Goal: Information Seeking & Learning: Learn about a topic

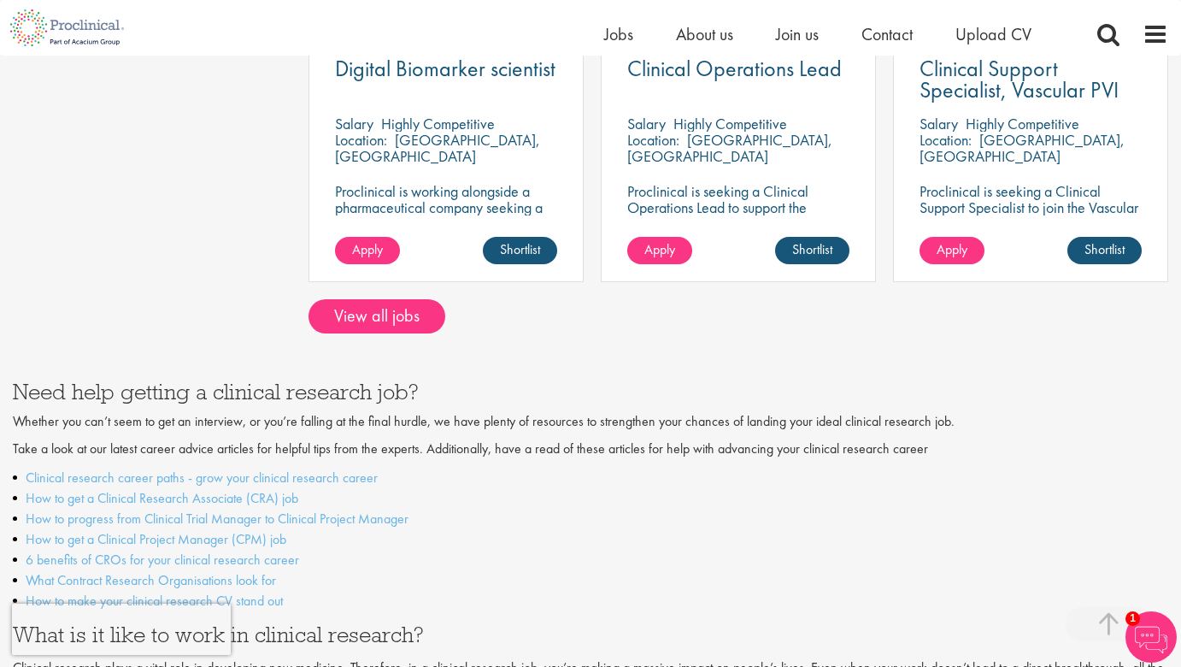
scroll to position [1574, 0]
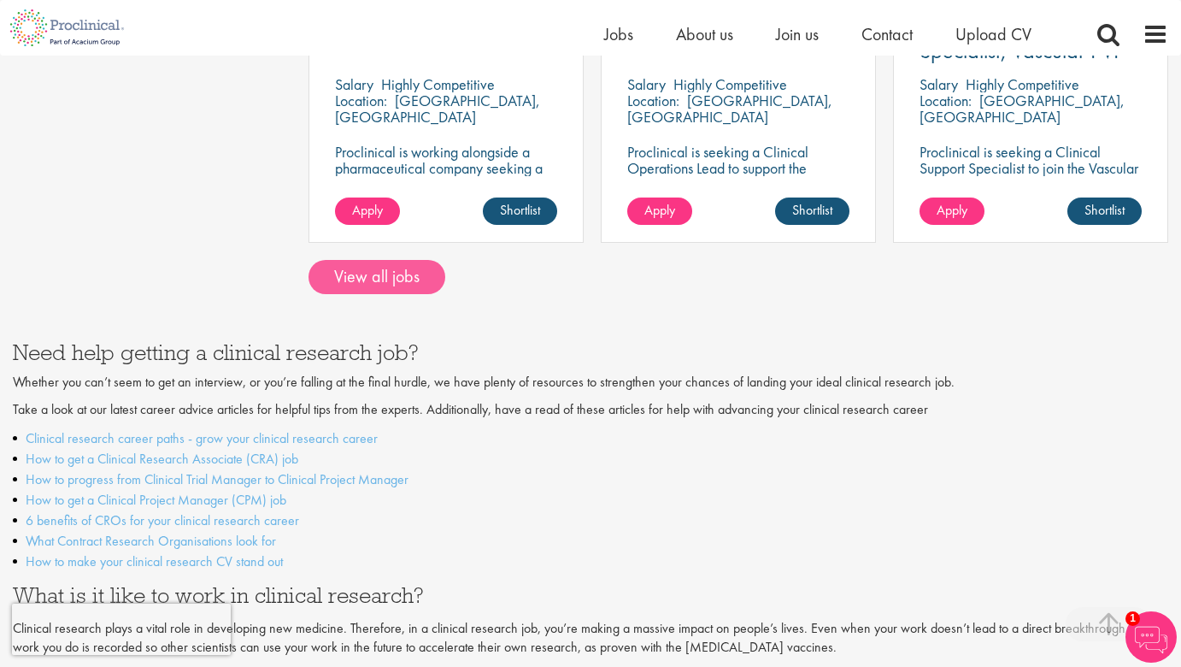
click at [401, 260] on link "View all jobs" at bounding box center [377, 277] width 137 height 34
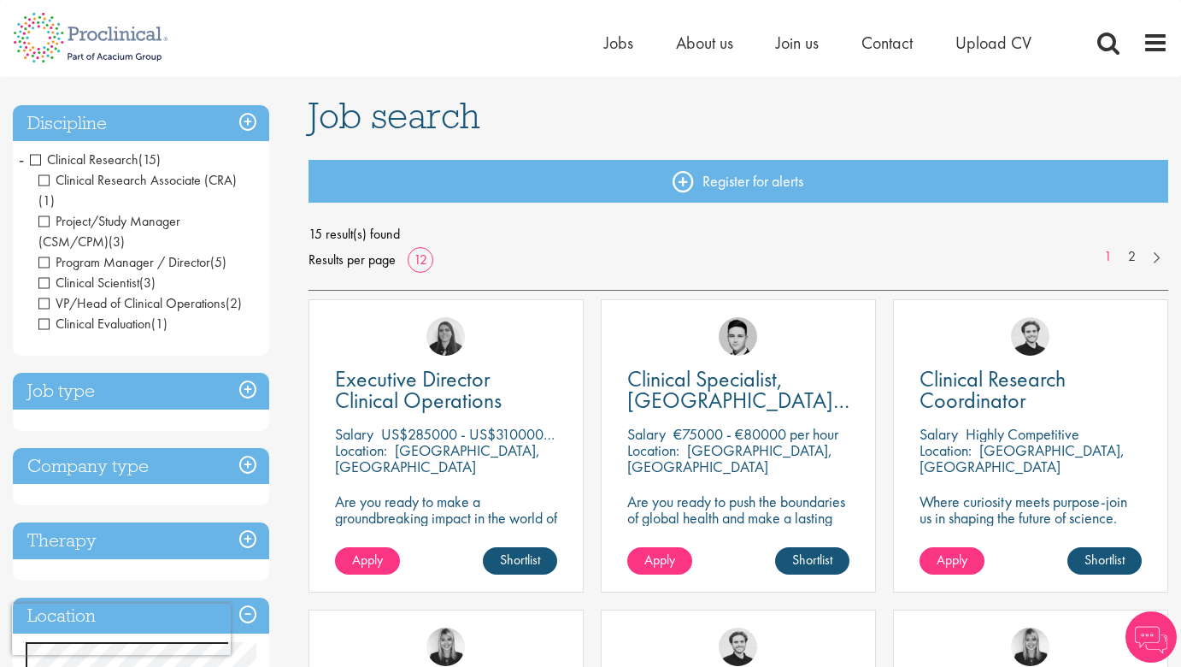
scroll to position [321, 0]
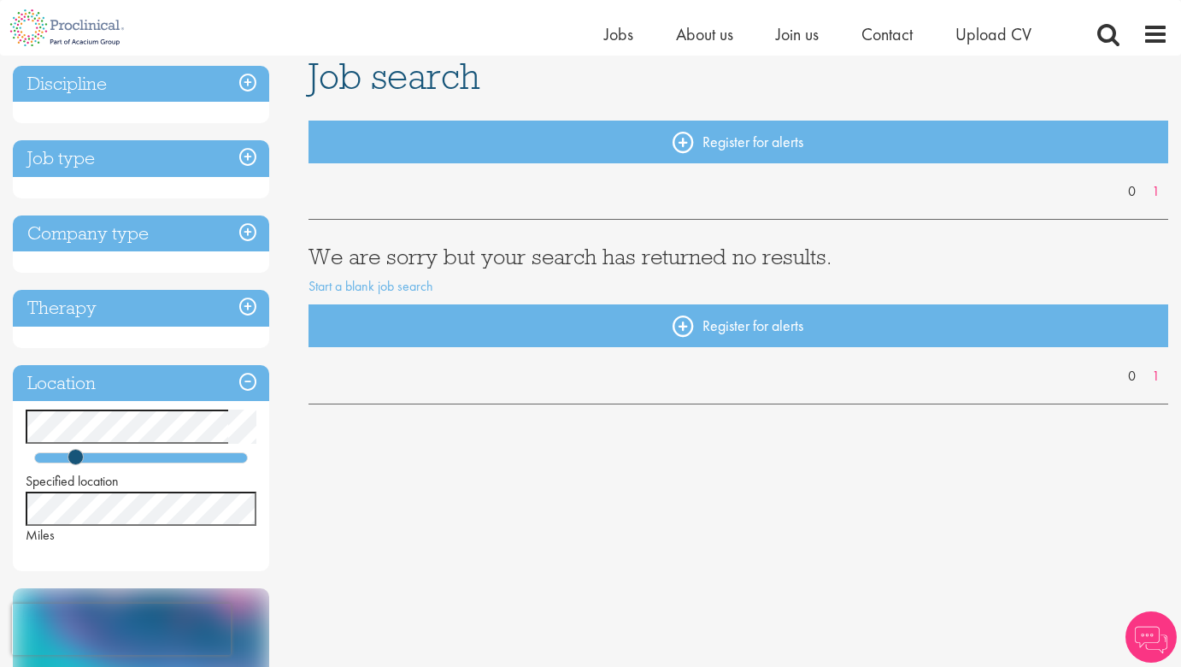
scroll to position [217, 0]
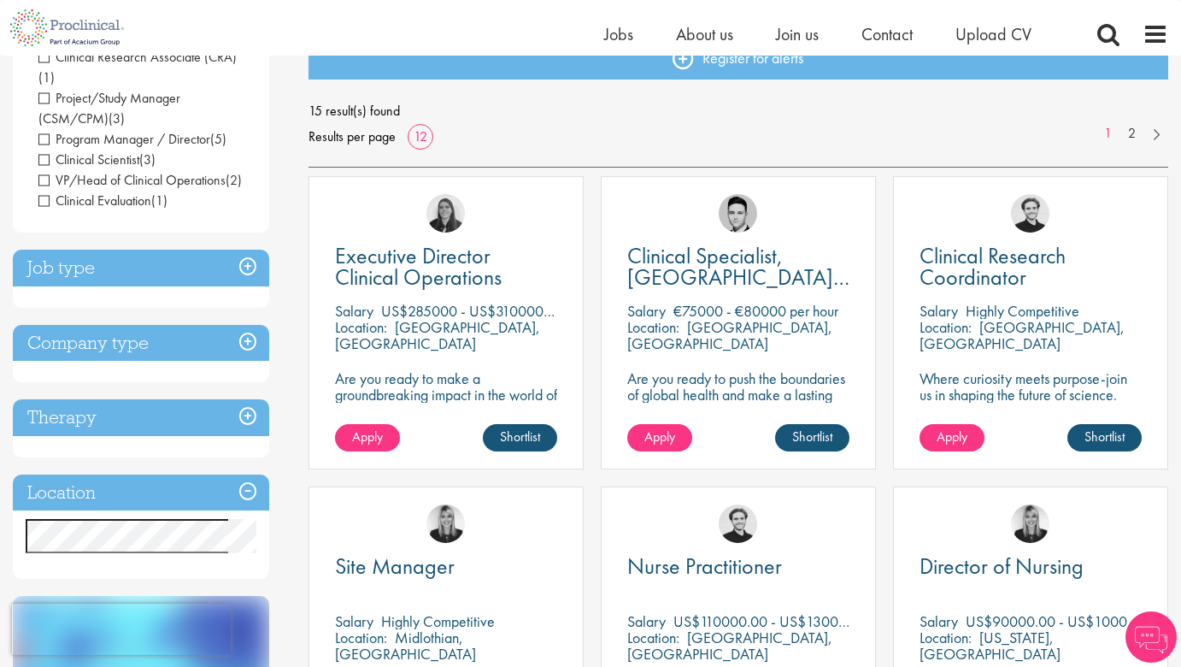
scroll to position [236, 0]
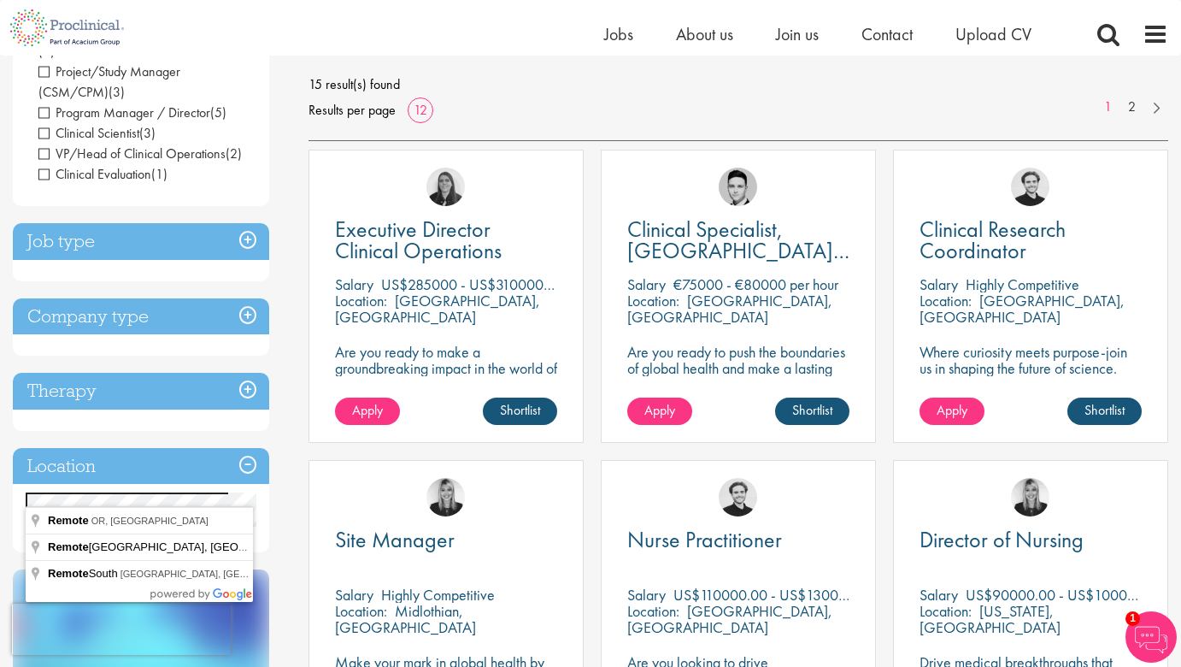
click at [303, 358] on div "Executive Director Clinical Operations Salary US$285000 - US$310000 per annum L…" at bounding box center [446, 305] width 292 height 310
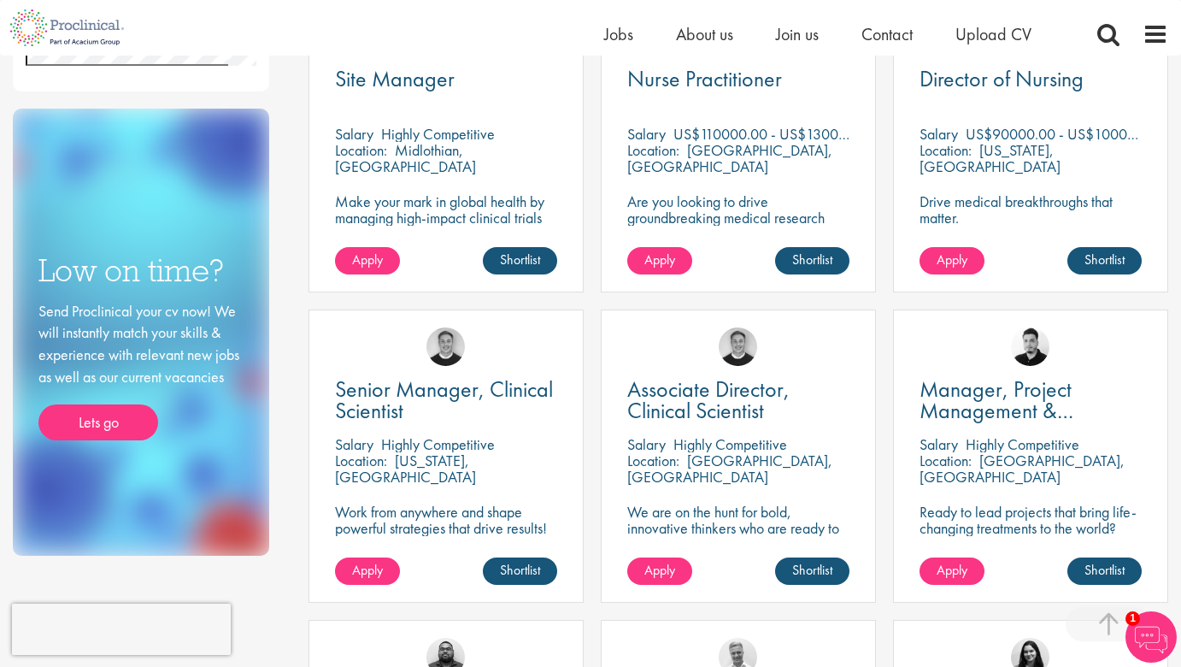
scroll to position [1096, 0]
